Goal: Connect with others: Connect with others

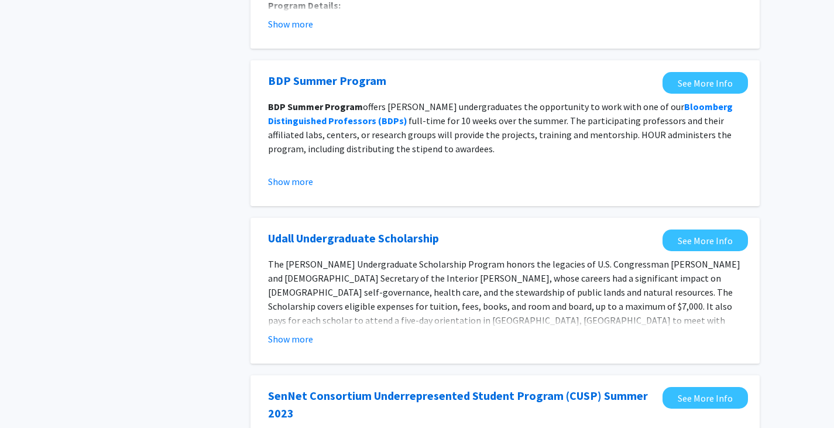
scroll to position [217, 0]
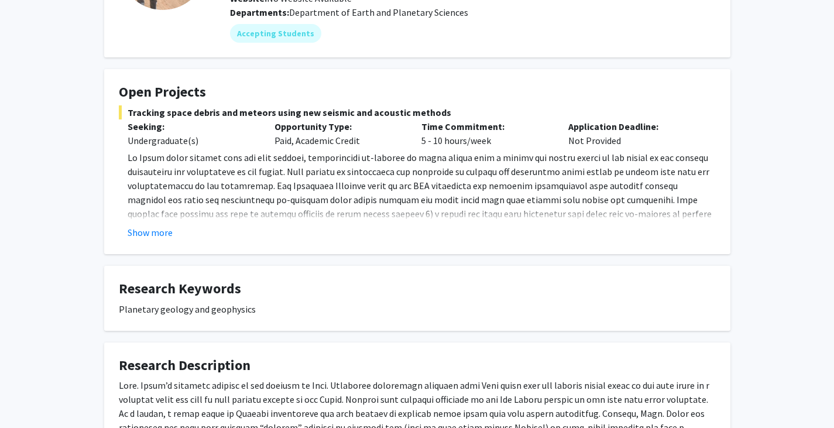
scroll to position [145, 0]
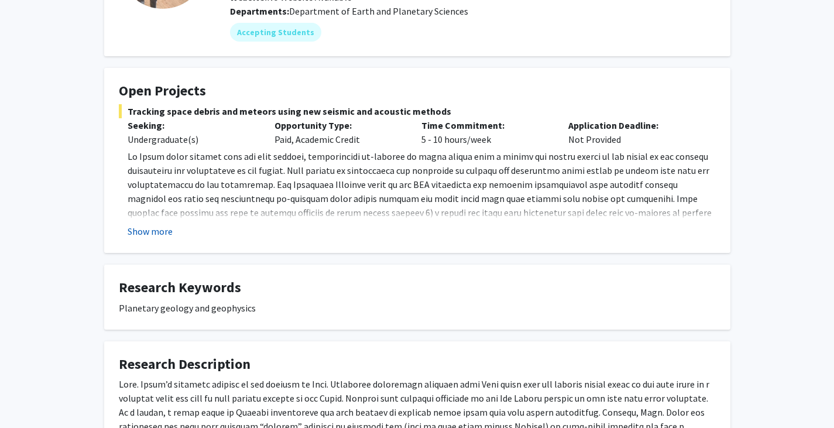
click at [147, 229] on button "Show more" at bounding box center [150, 231] width 45 height 14
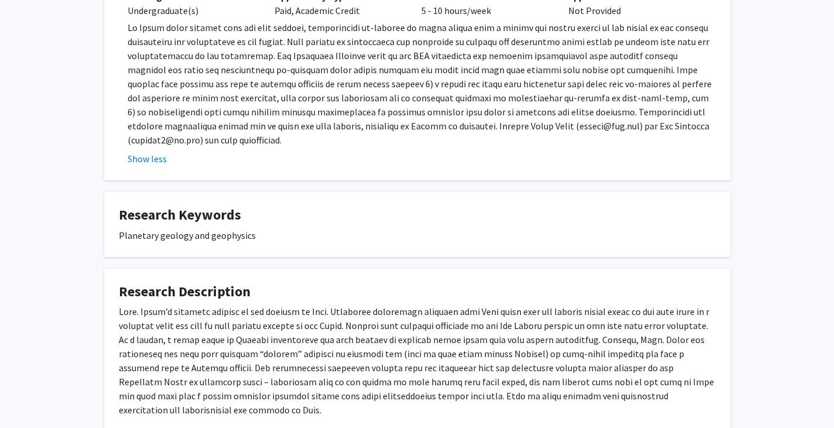
scroll to position [268, 0]
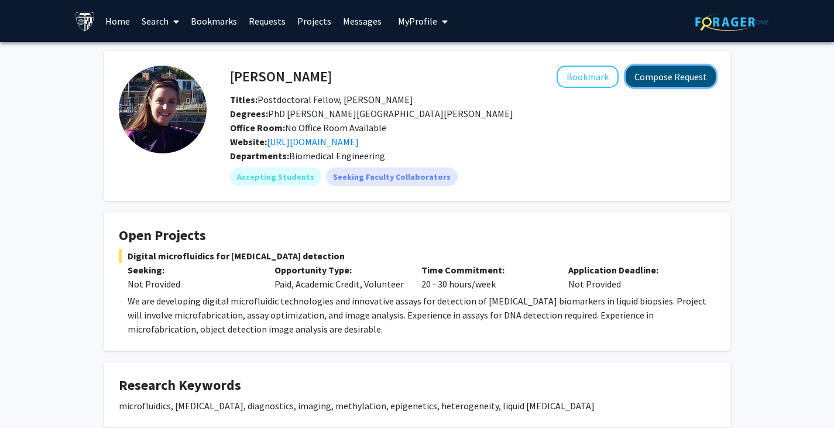
click at [664, 73] on button "Compose Request" at bounding box center [671, 77] width 90 height 22
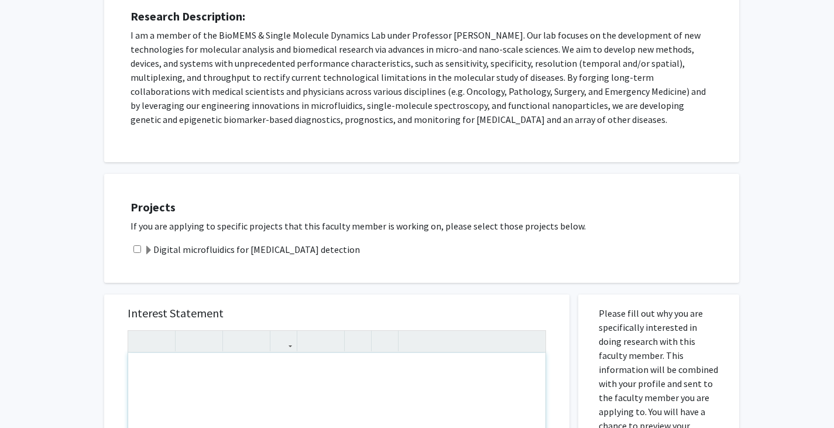
scroll to position [202, 0]
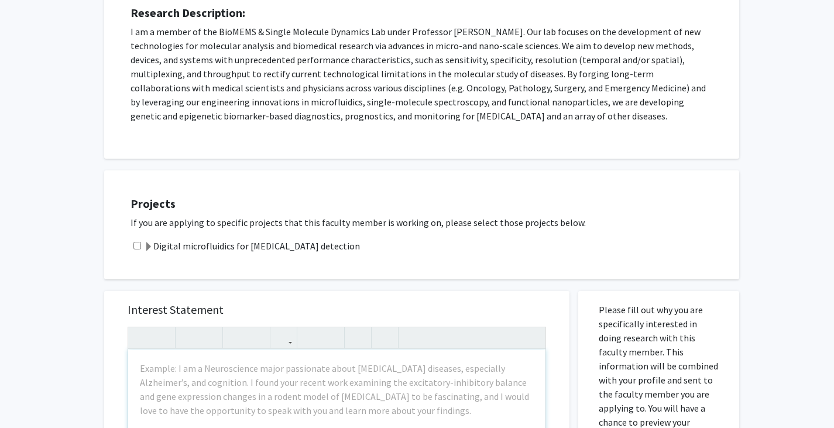
click at [140, 243] on div "Digital microfluidics for cancer detection" at bounding box center [429, 246] width 597 height 14
click at [139, 244] on input "checkbox" at bounding box center [137, 246] width 8 height 8
checkbox input "true"
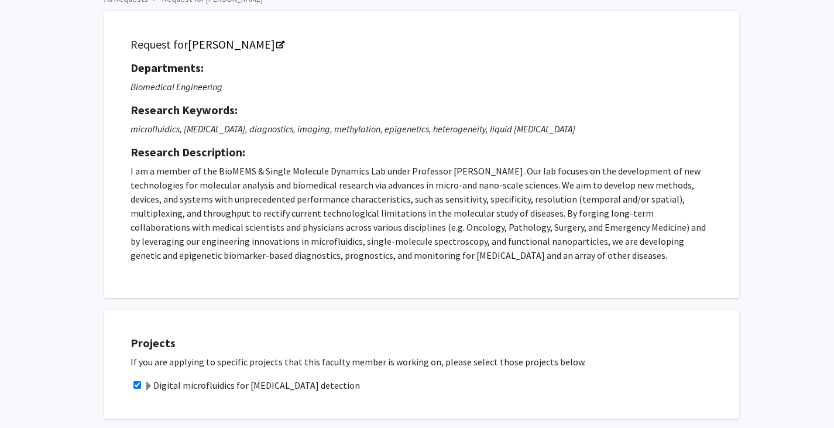
scroll to position [0, 0]
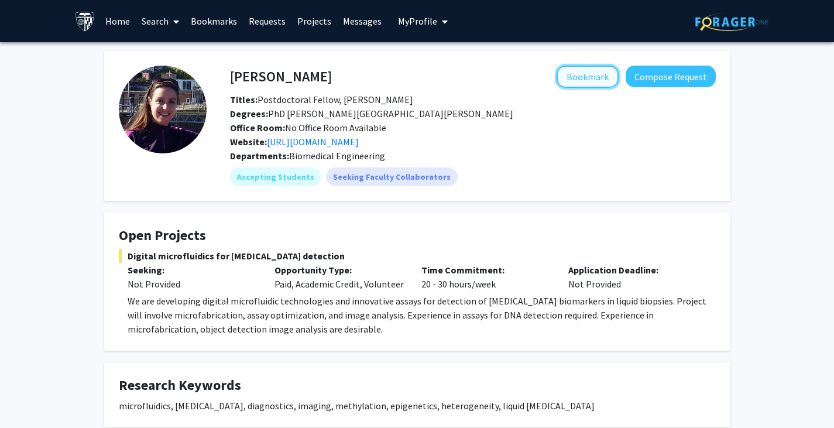
click at [576, 78] on button "Bookmark" at bounding box center [588, 77] width 62 height 22
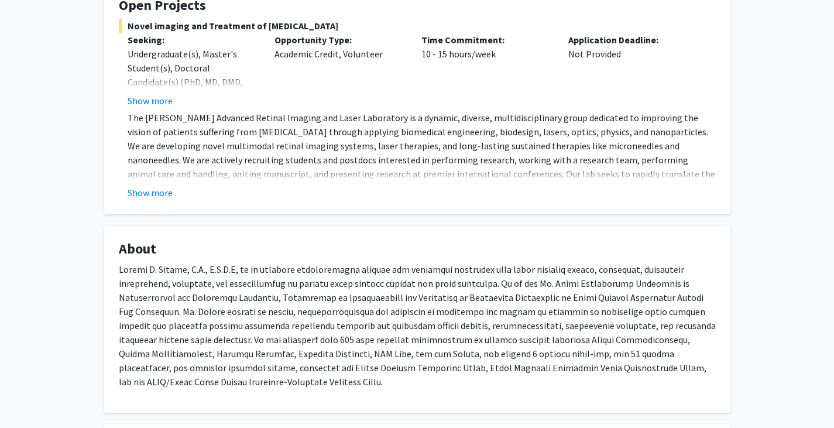
scroll to position [231, 0]
click at [156, 191] on button "Show more" at bounding box center [150, 192] width 45 height 14
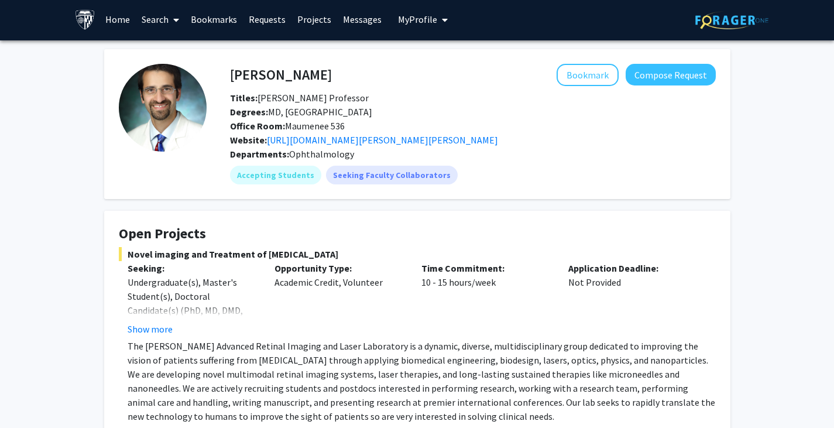
scroll to position [0, 0]
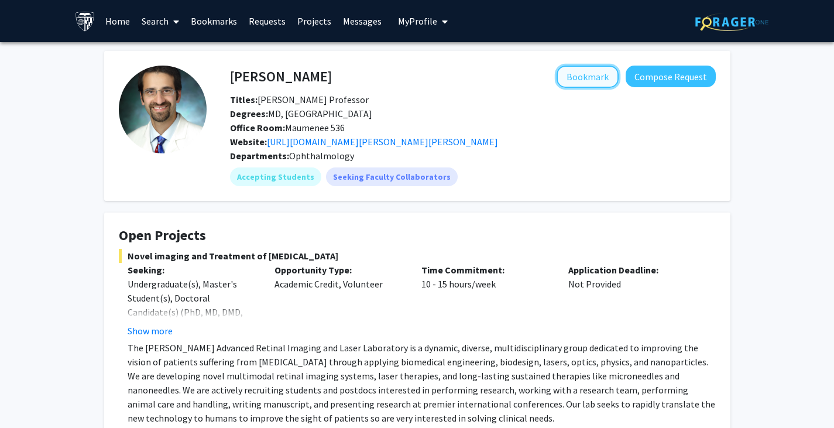
click at [586, 77] on button "Bookmark" at bounding box center [588, 77] width 62 height 22
